Goal: Navigation & Orientation: Find specific page/section

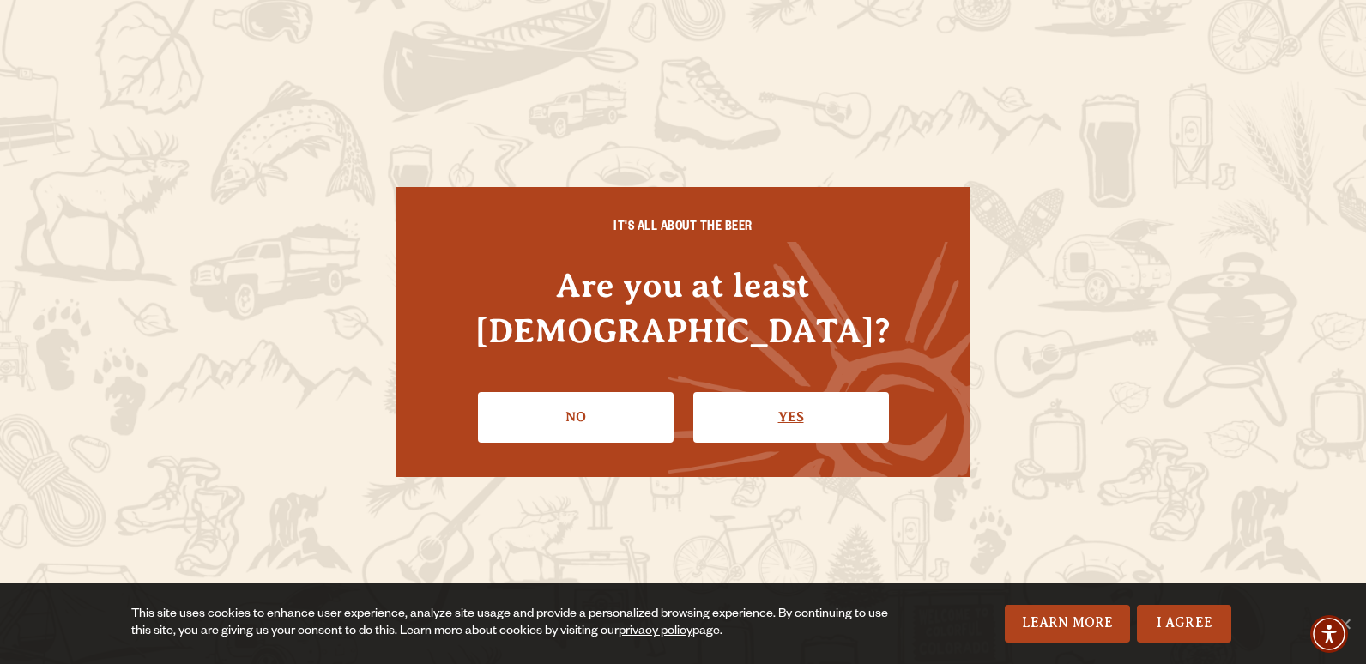
click at [801, 392] on link "Yes" at bounding box center [791, 417] width 196 height 50
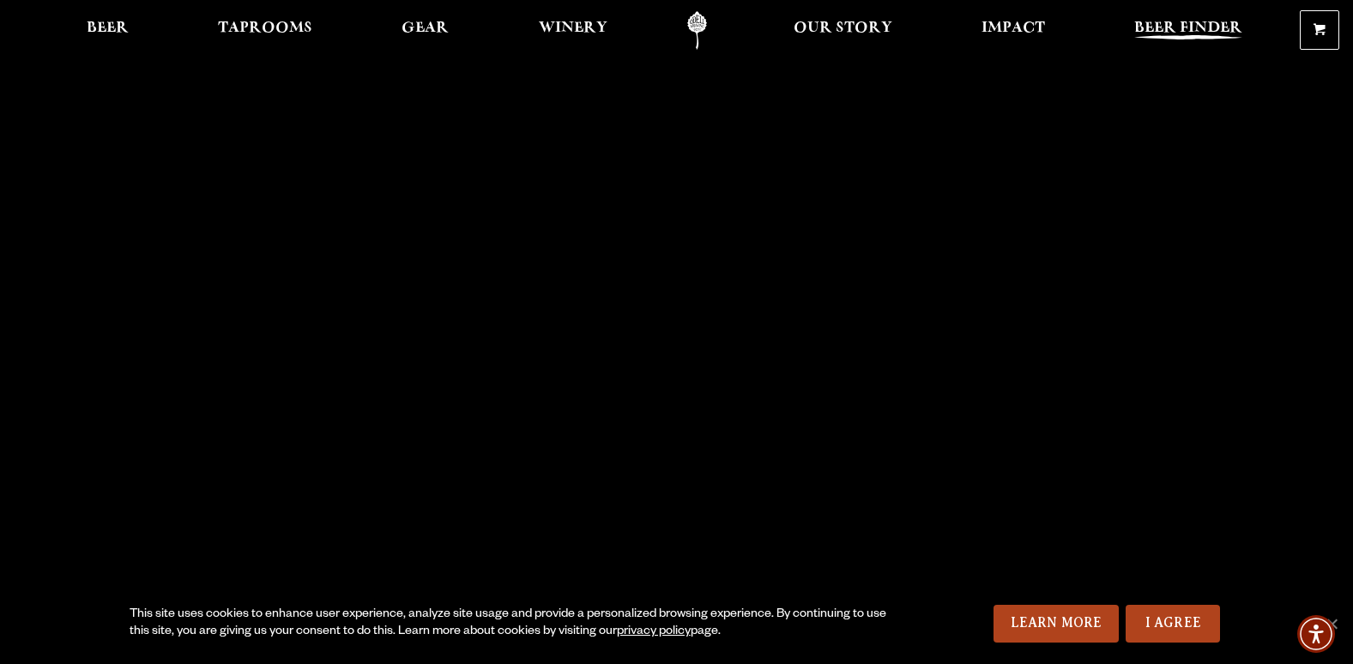
click at [1178, 21] on span "Beer Finder" at bounding box center [1188, 28] width 108 height 14
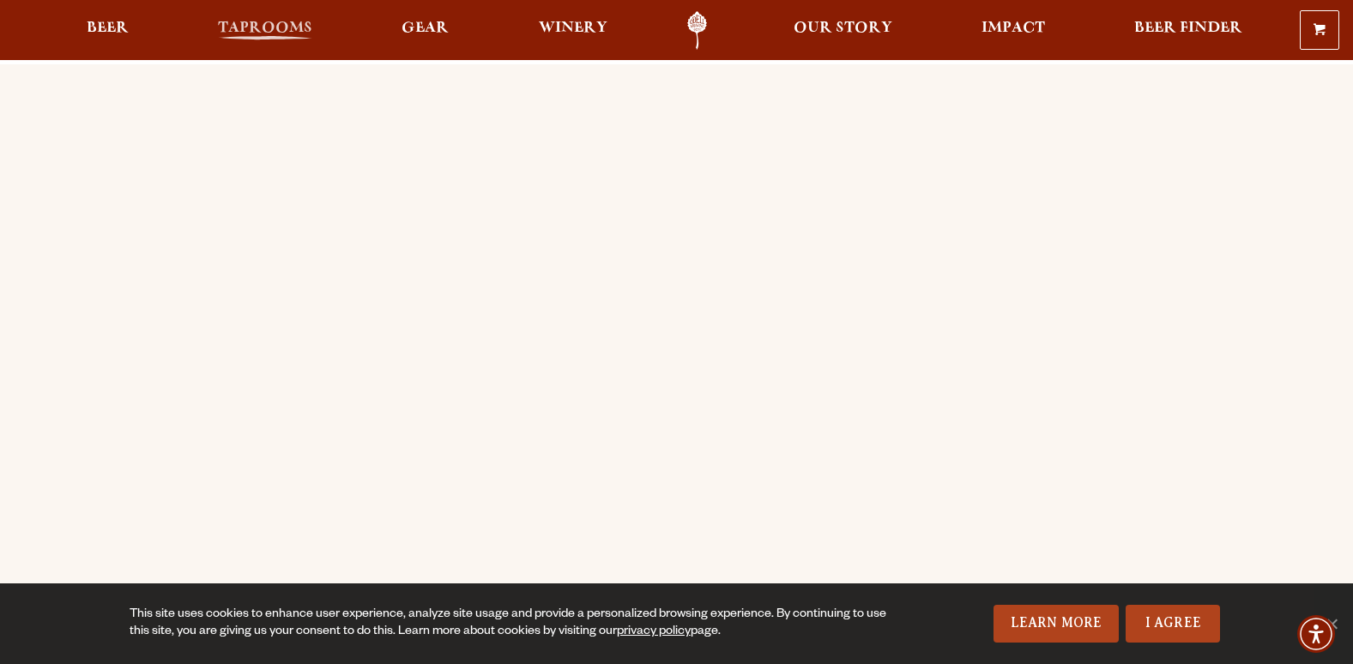
click at [260, 23] on span "Taprooms" at bounding box center [265, 28] width 94 height 14
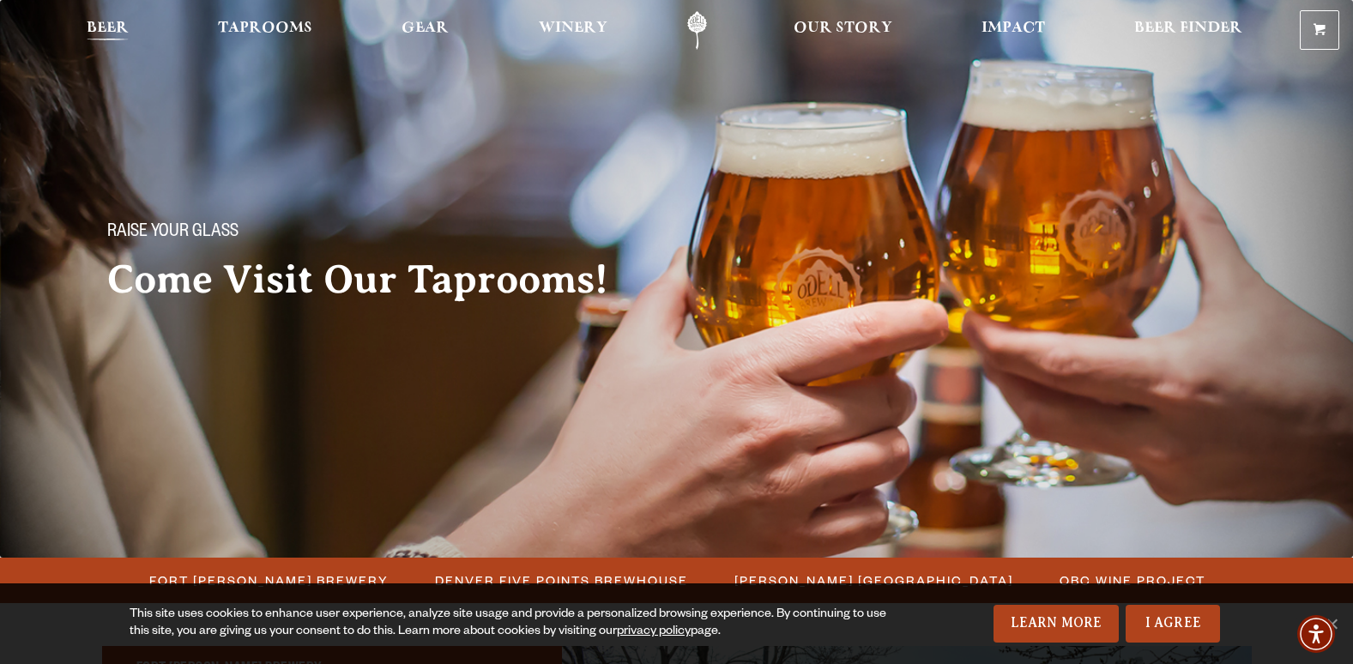
click at [124, 27] on span "Beer" at bounding box center [108, 28] width 42 height 14
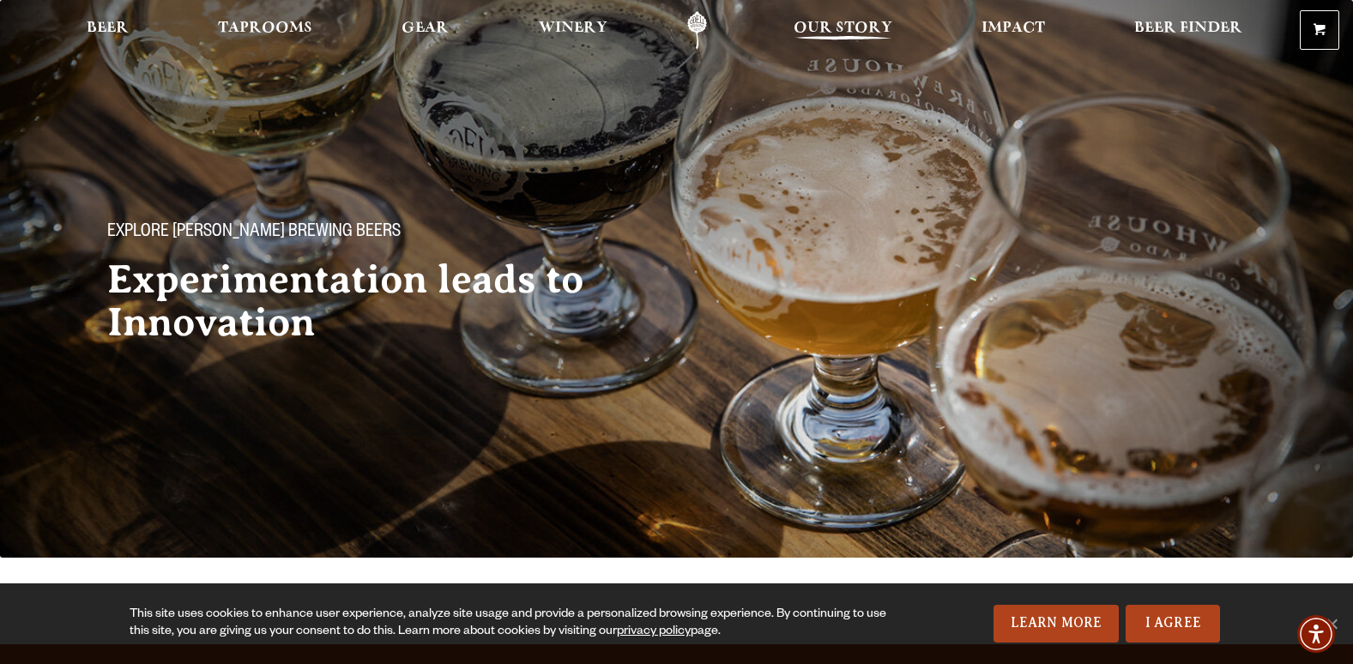
click at [855, 28] on span "Our Story" at bounding box center [843, 28] width 99 height 14
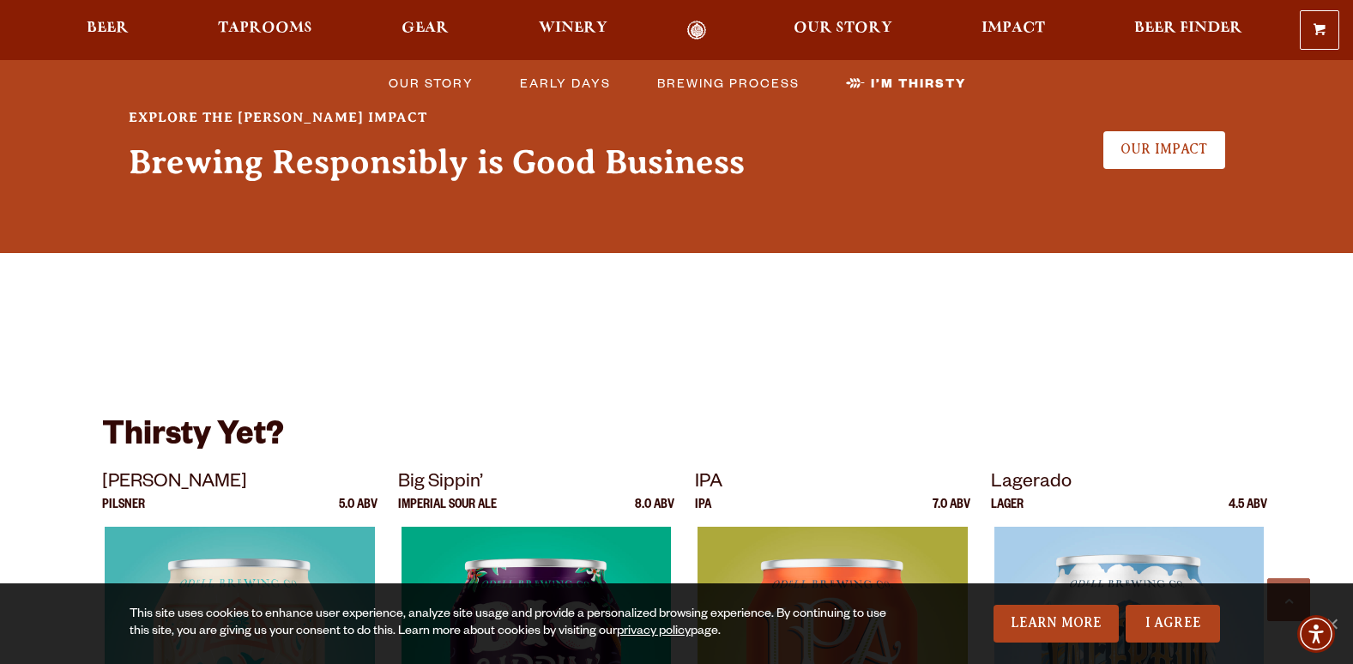
scroll to position [4454, 0]
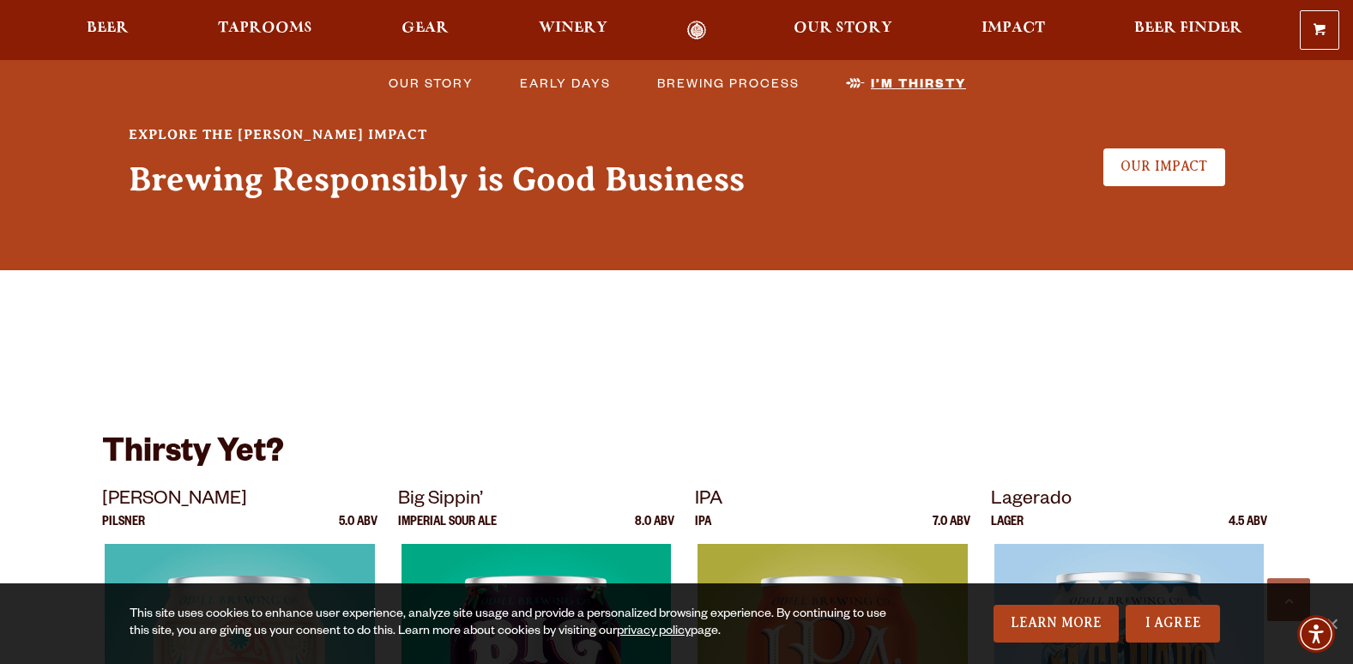
click at [916, 83] on span "I’m Thirsty" at bounding box center [918, 82] width 95 height 25
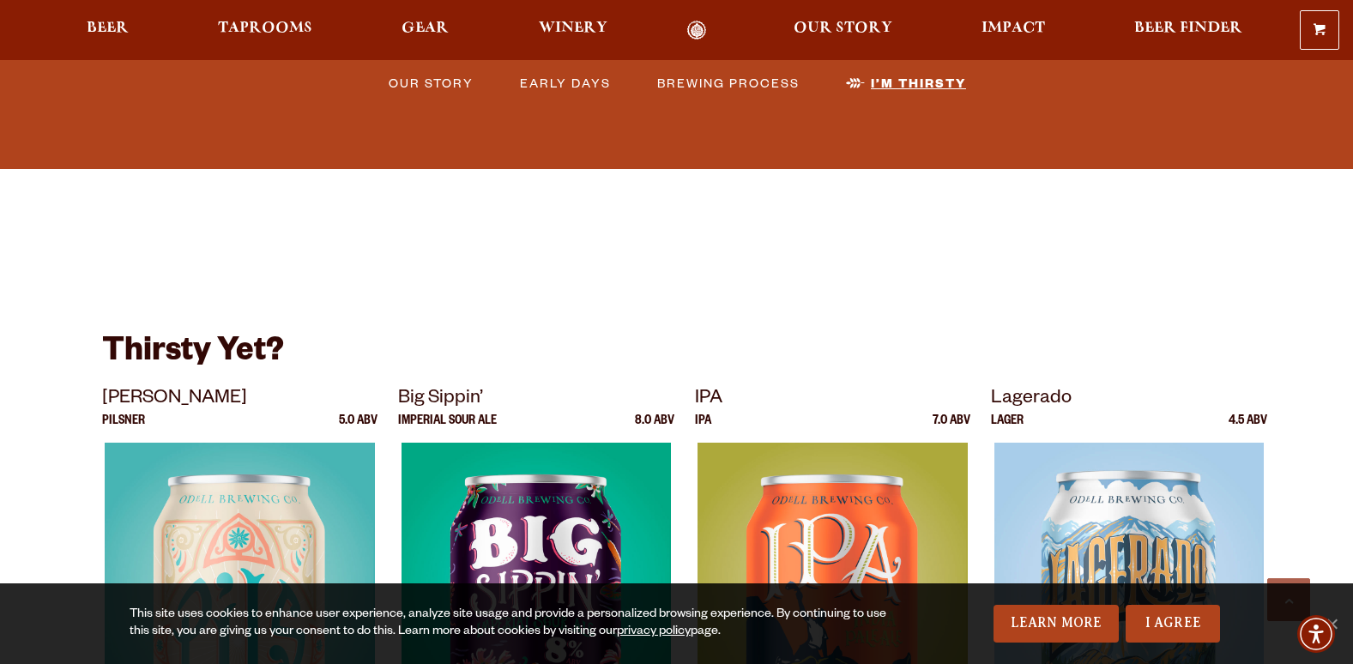
scroll to position [4556, 0]
